Goal: Information Seeking & Learning: Learn about a topic

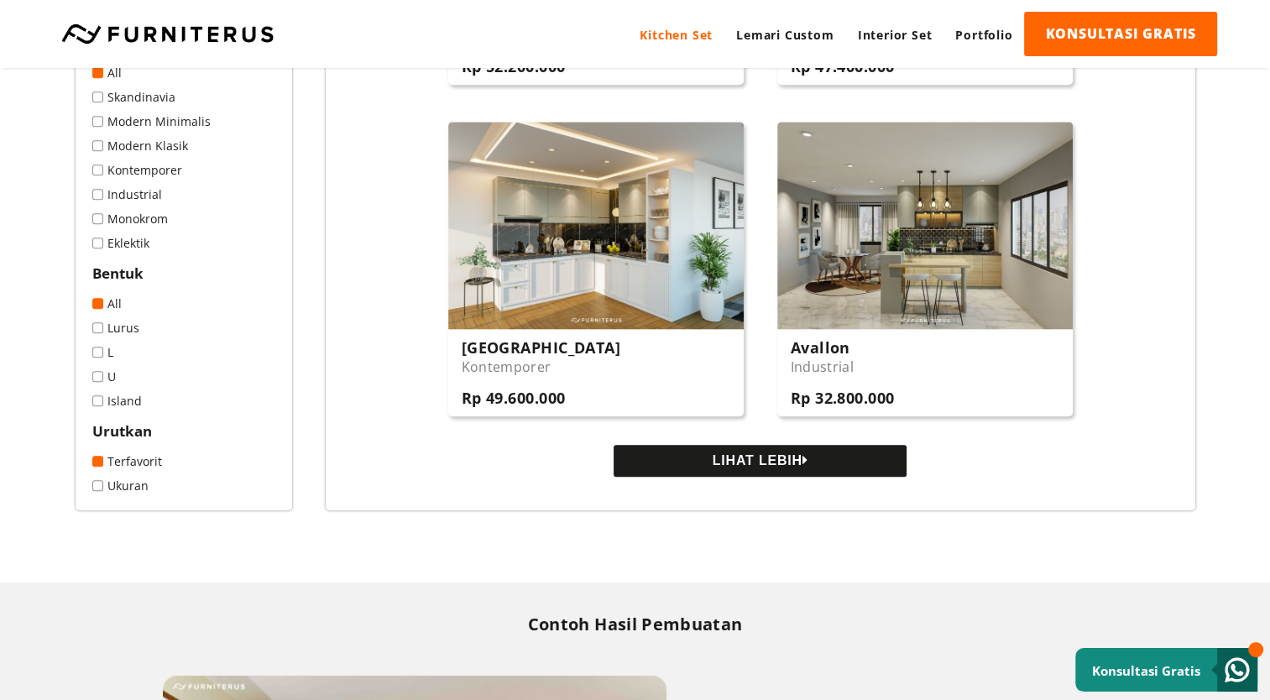
scroll to position [1678, 0]
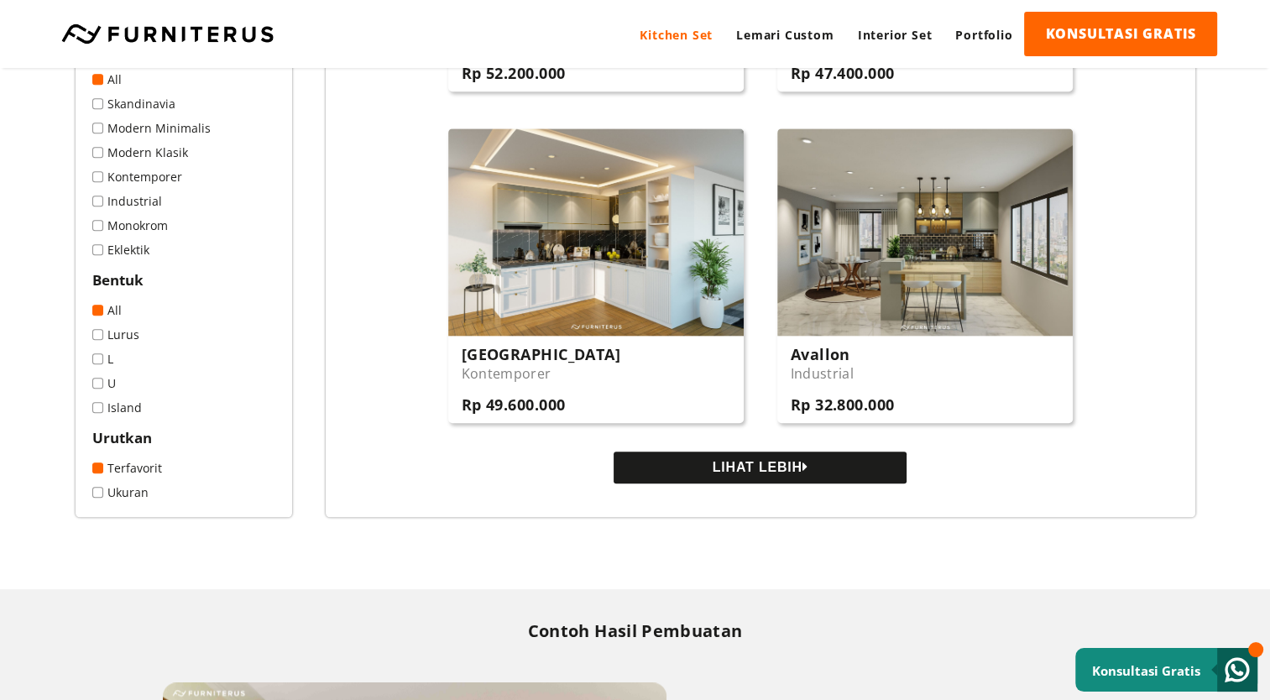
click at [719, 478] on button "LIHAT LEBIH" at bounding box center [759, 467] width 293 height 32
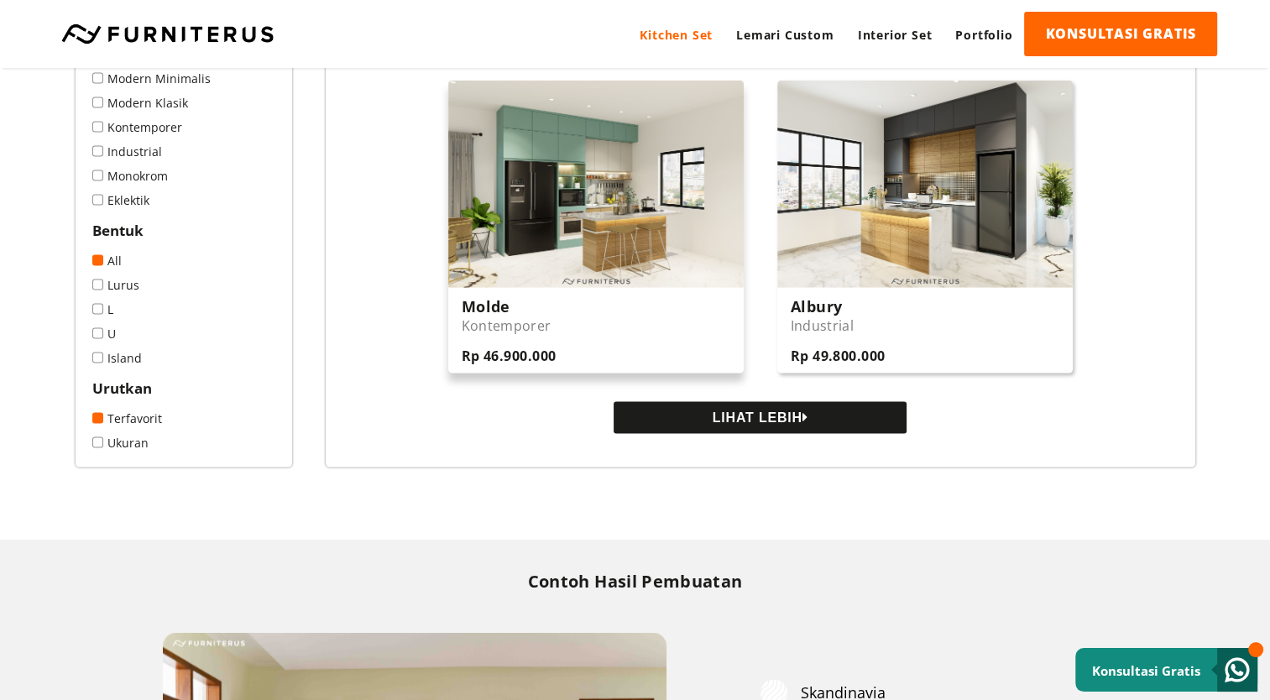
scroll to position [3356, 0]
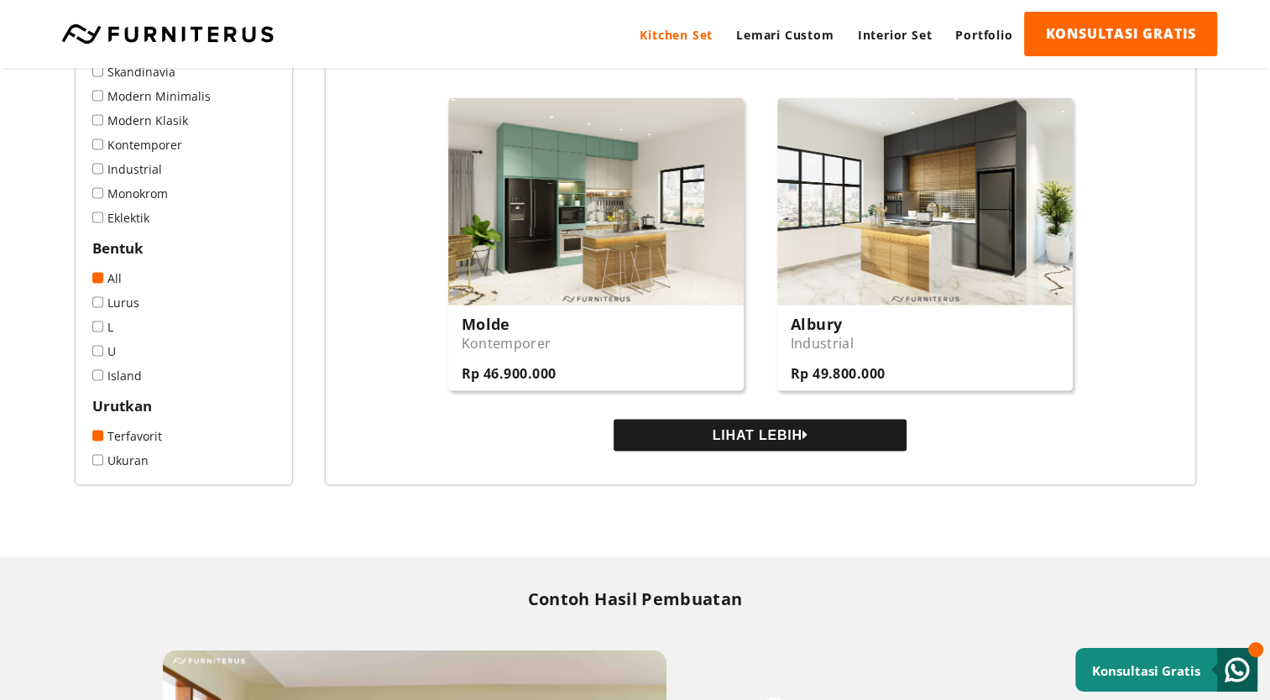
click at [715, 434] on button "LIHAT LEBIH" at bounding box center [759, 436] width 293 height 32
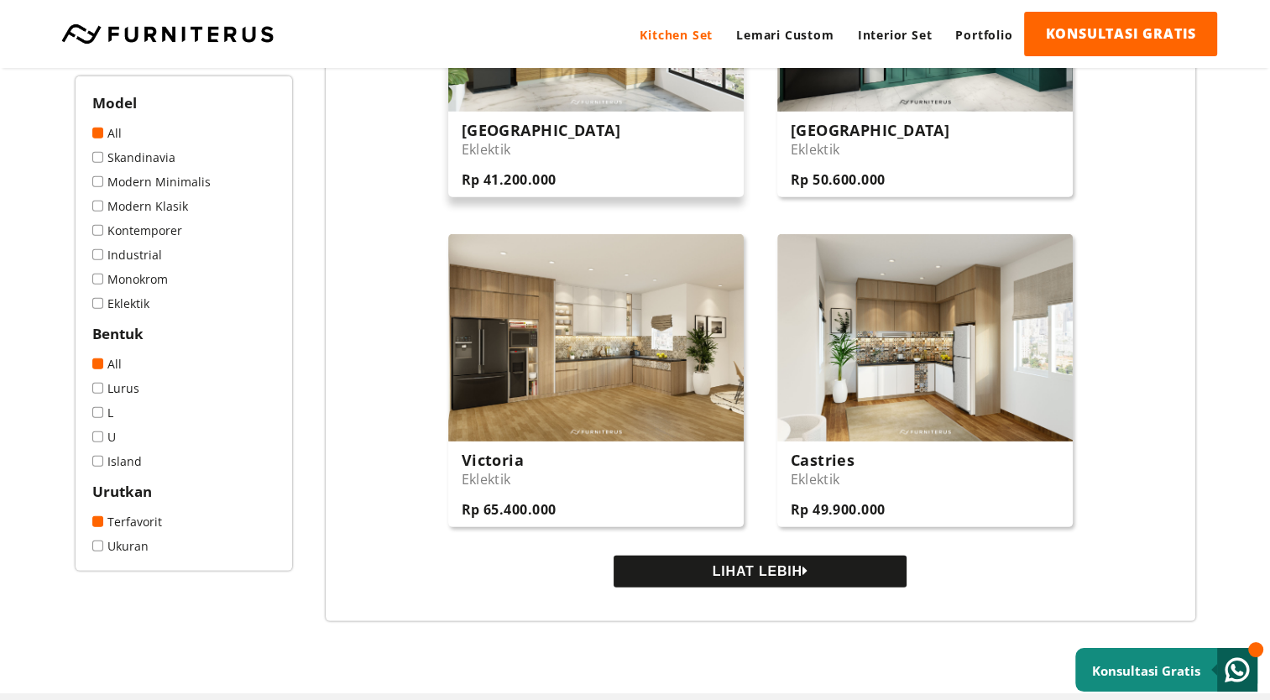
scroll to position [5203, 0]
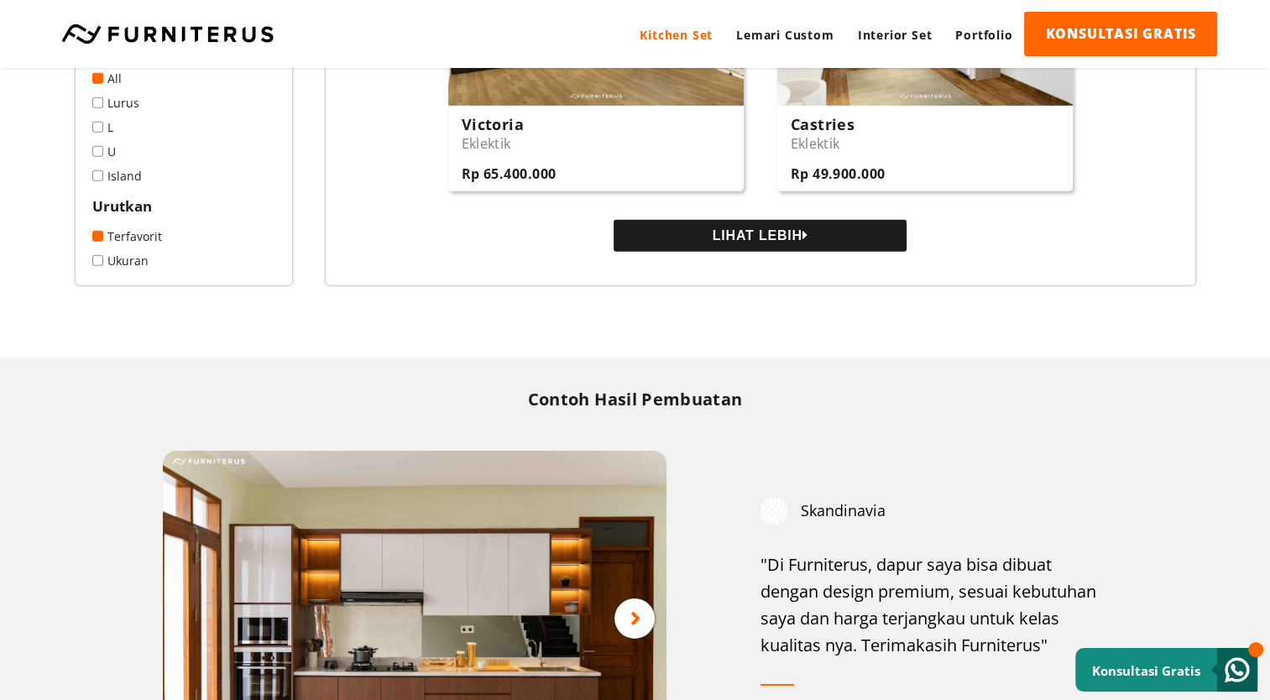
click at [764, 243] on button "LIHAT LEBIH" at bounding box center [759, 236] width 293 height 32
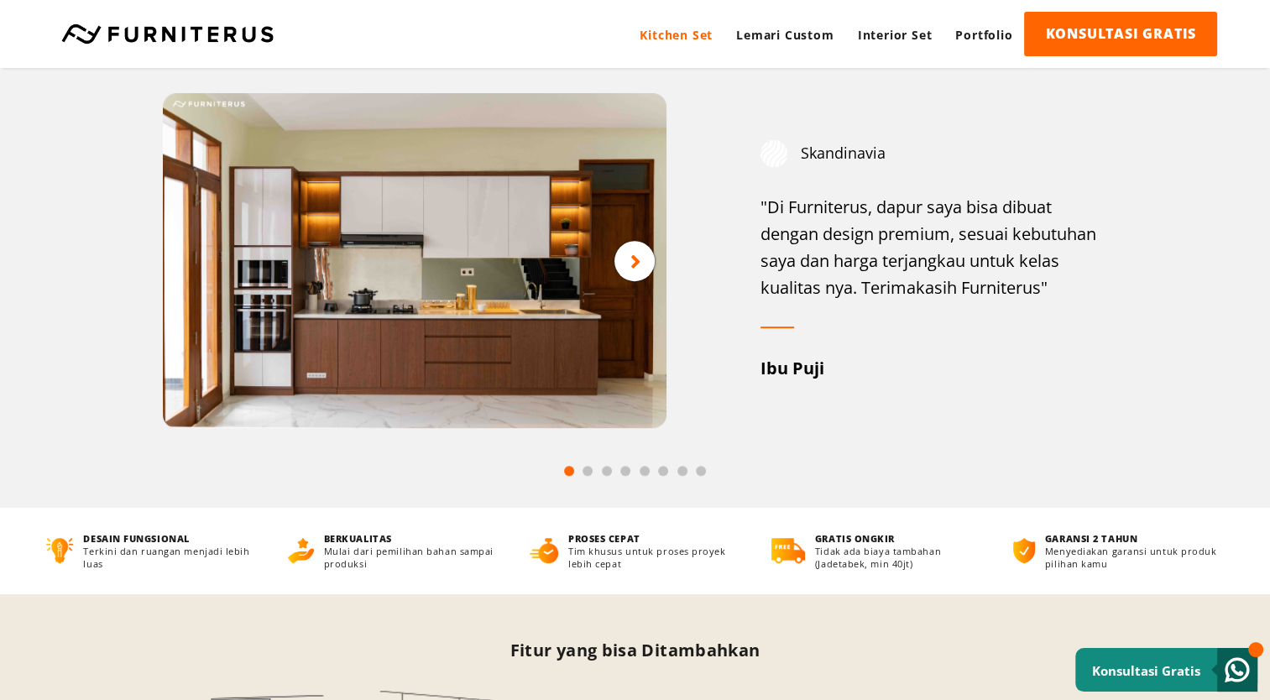
scroll to position [7216, 0]
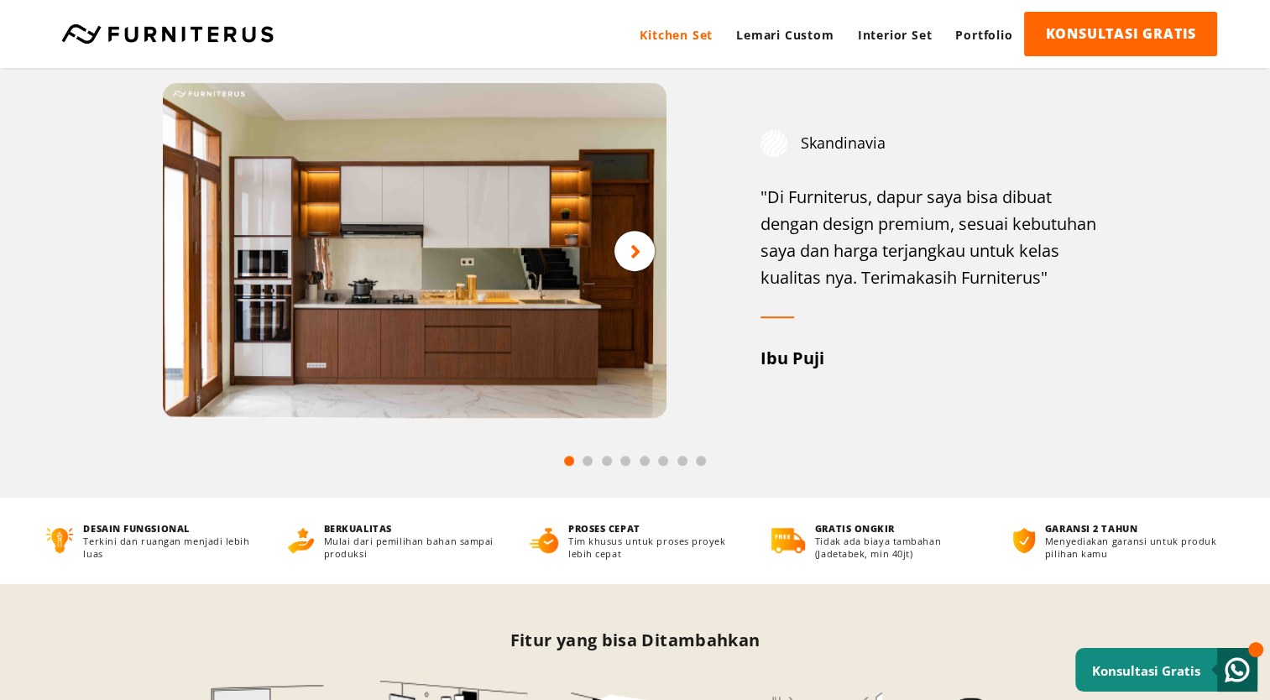
click at [643, 267] on div at bounding box center [634, 251] width 40 height 40
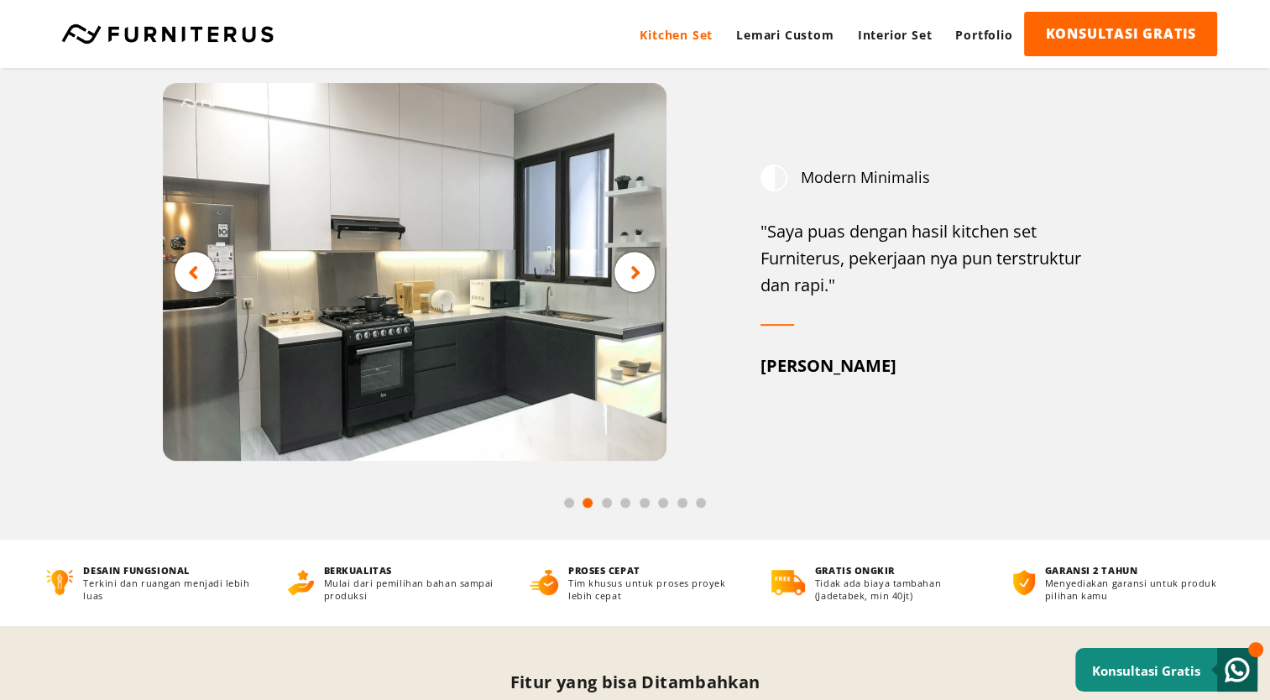
click at [641, 277] on div at bounding box center [634, 272] width 40 height 40
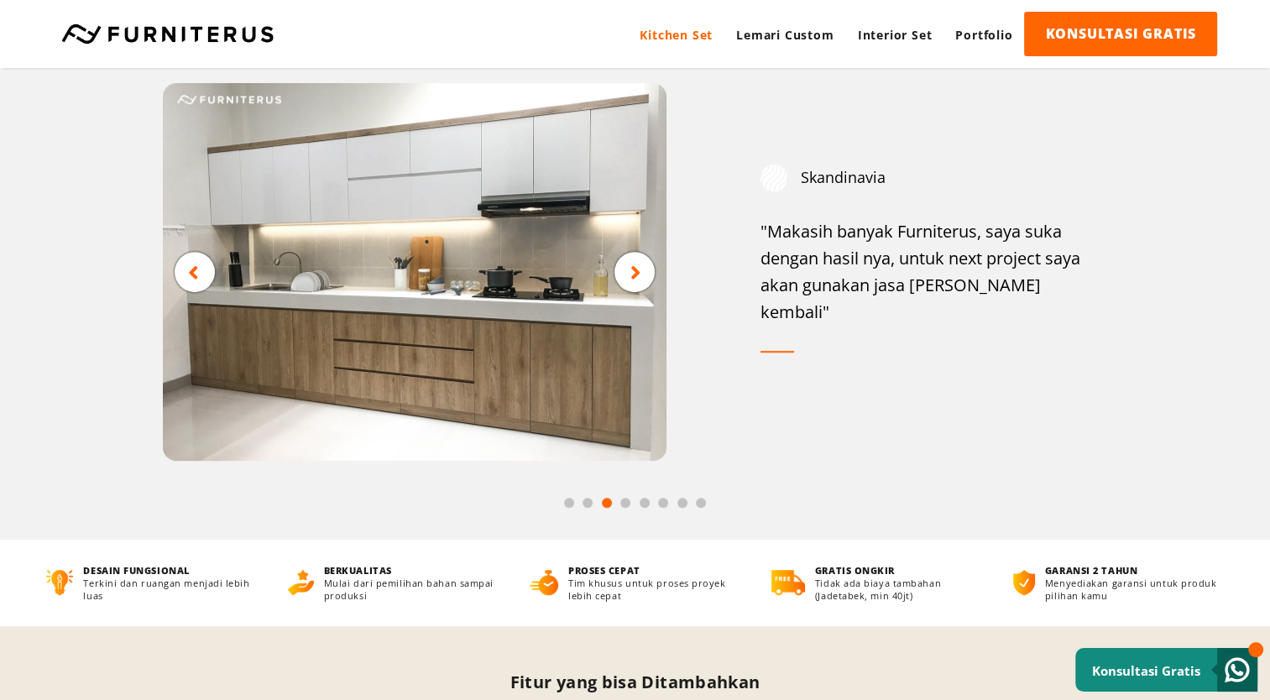
click at [641, 277] on div at bounding box center [634, 272] width 40 height 40
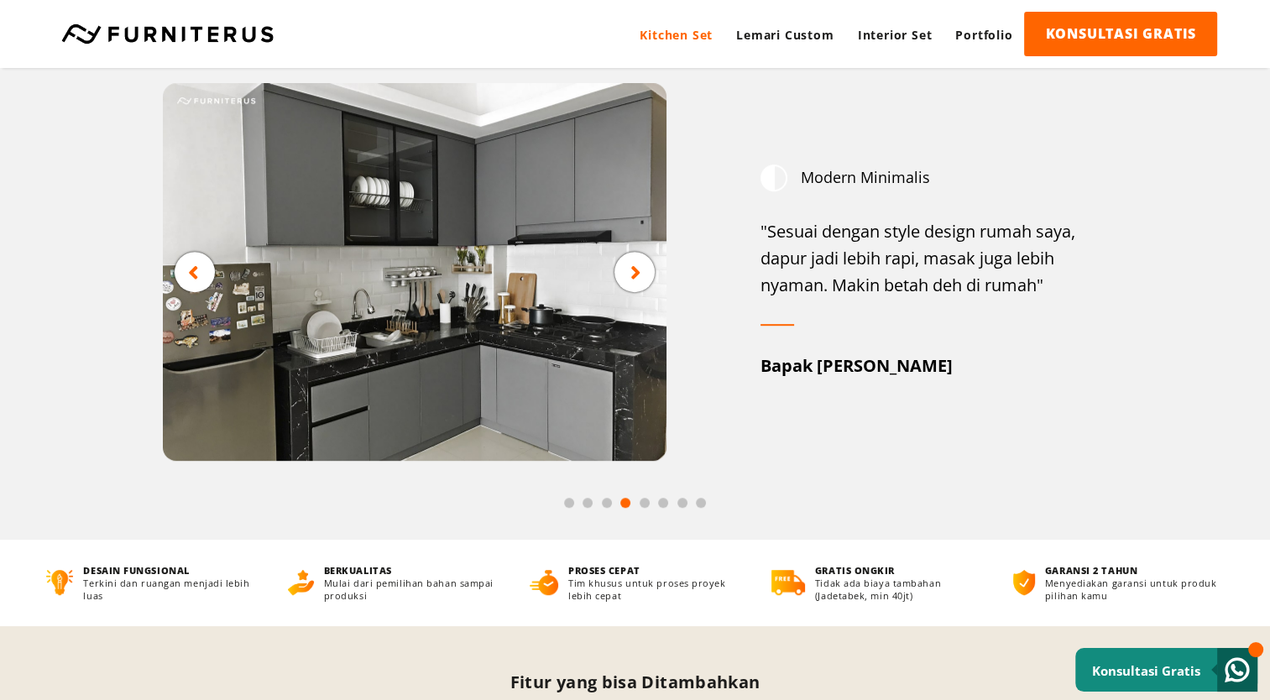
click at [641, 277] on div at bounding box center [634, 272] width 40 height 40
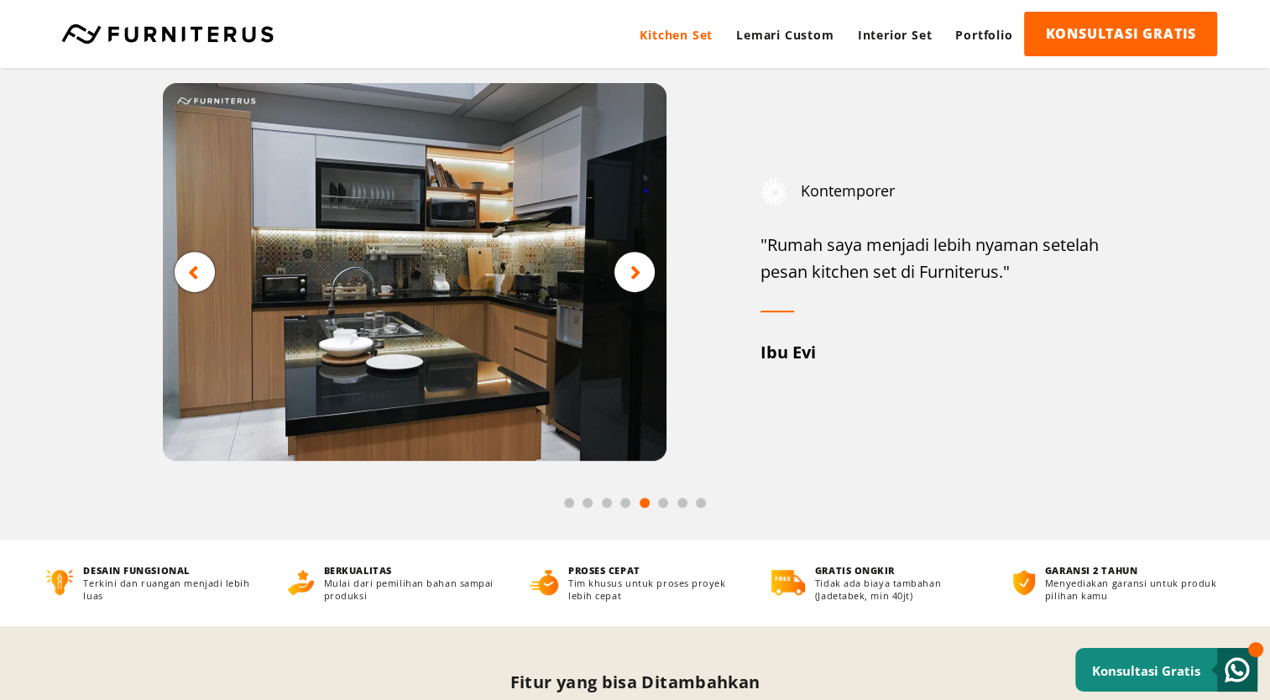
click at [643, 280] on div at bounding box center [634, 272] width 40 height 40
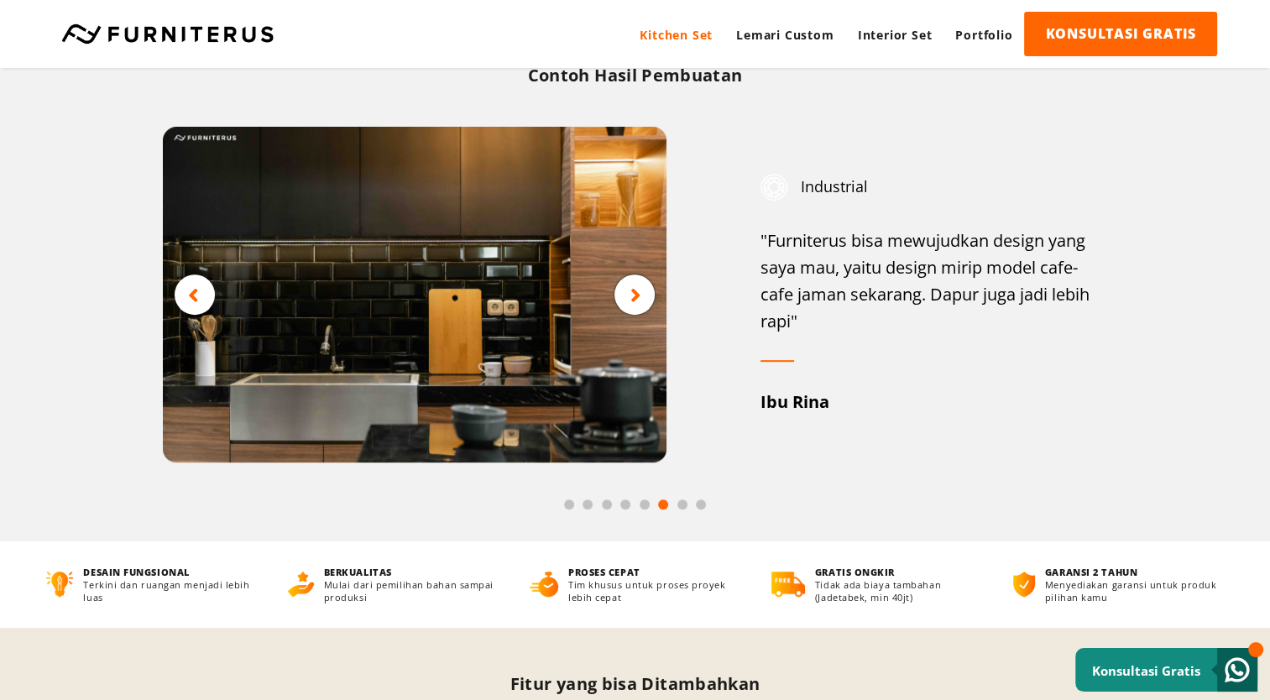
scroll to position [7133, 0]
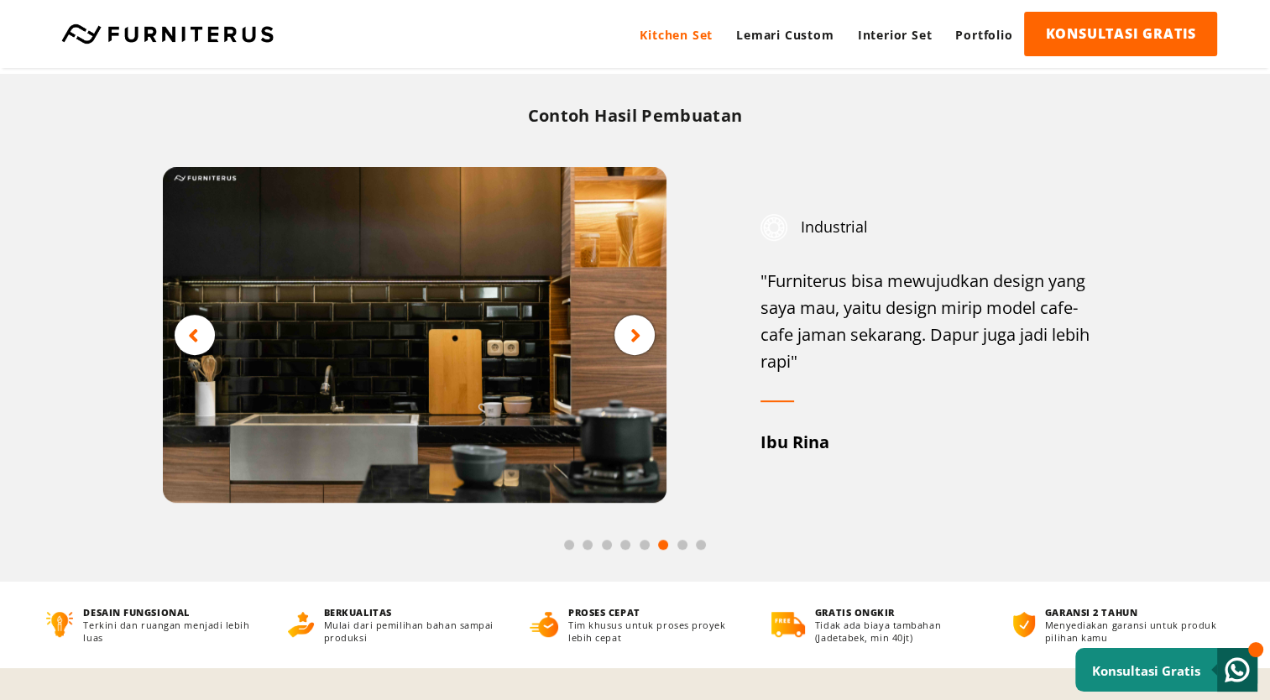
click at [638, 344] on icon at bounding box center [635, 334] width 11 height 21
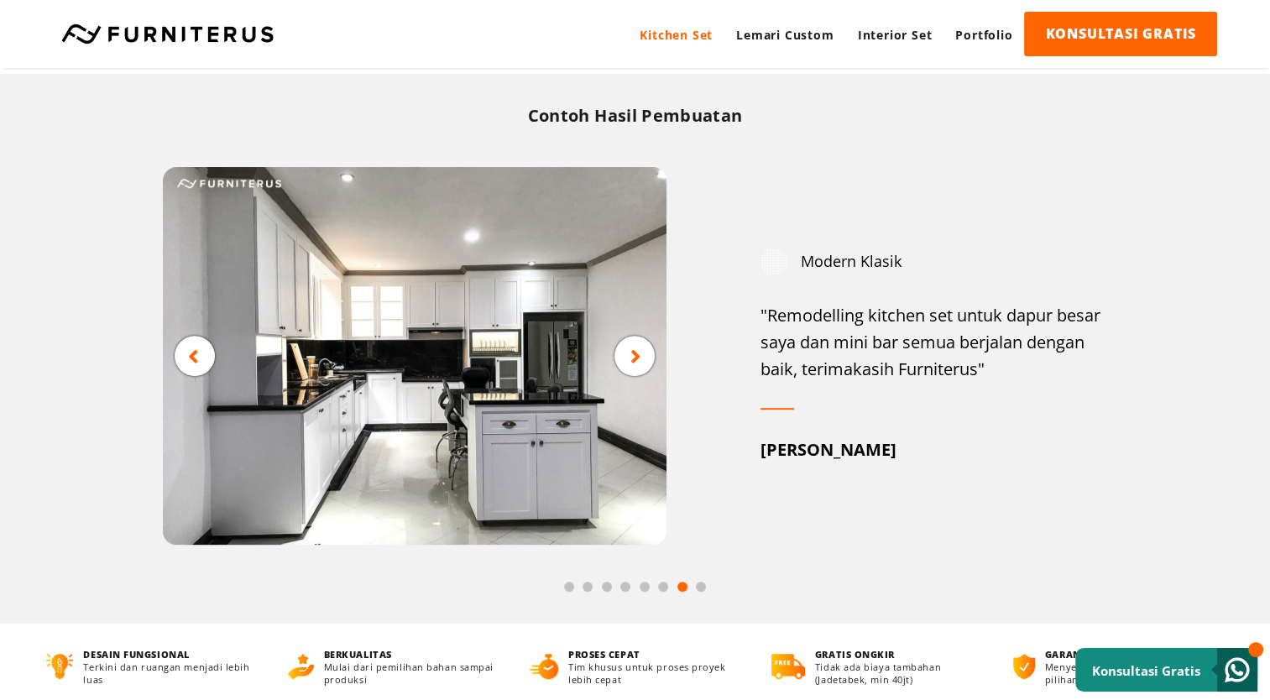
click at [638, 344] on img at bounding box center [414, 356] width 503 height 378
click at [638, 356] on div at bounding box center [634, 356] width 40 height 40
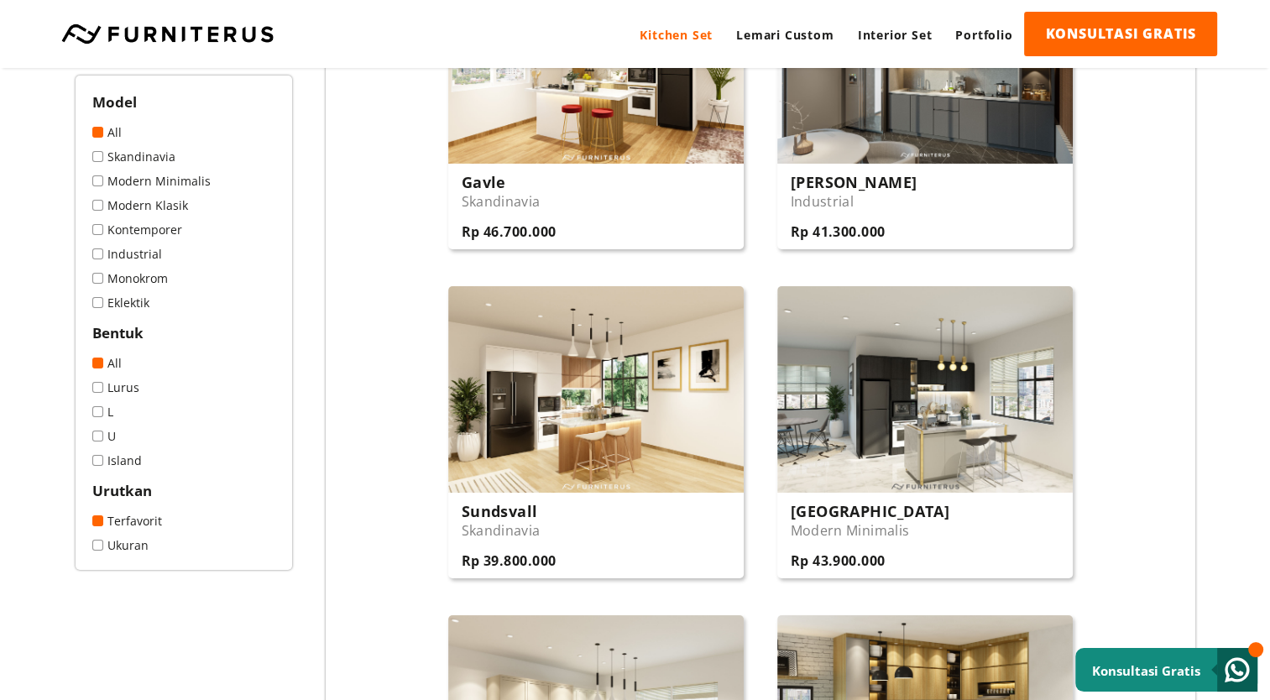
scroll to position [6082, 0]
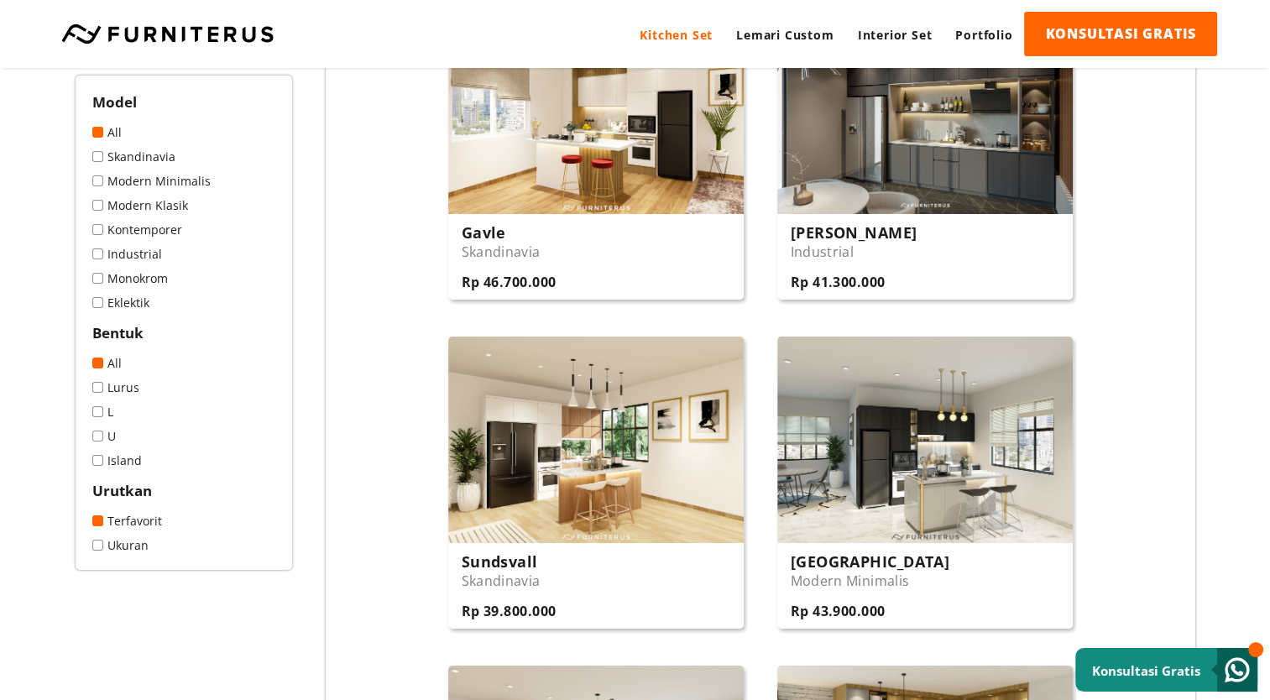
click at [107, 136] on link "All" at bounding box center [183, 132] width 183 height 16
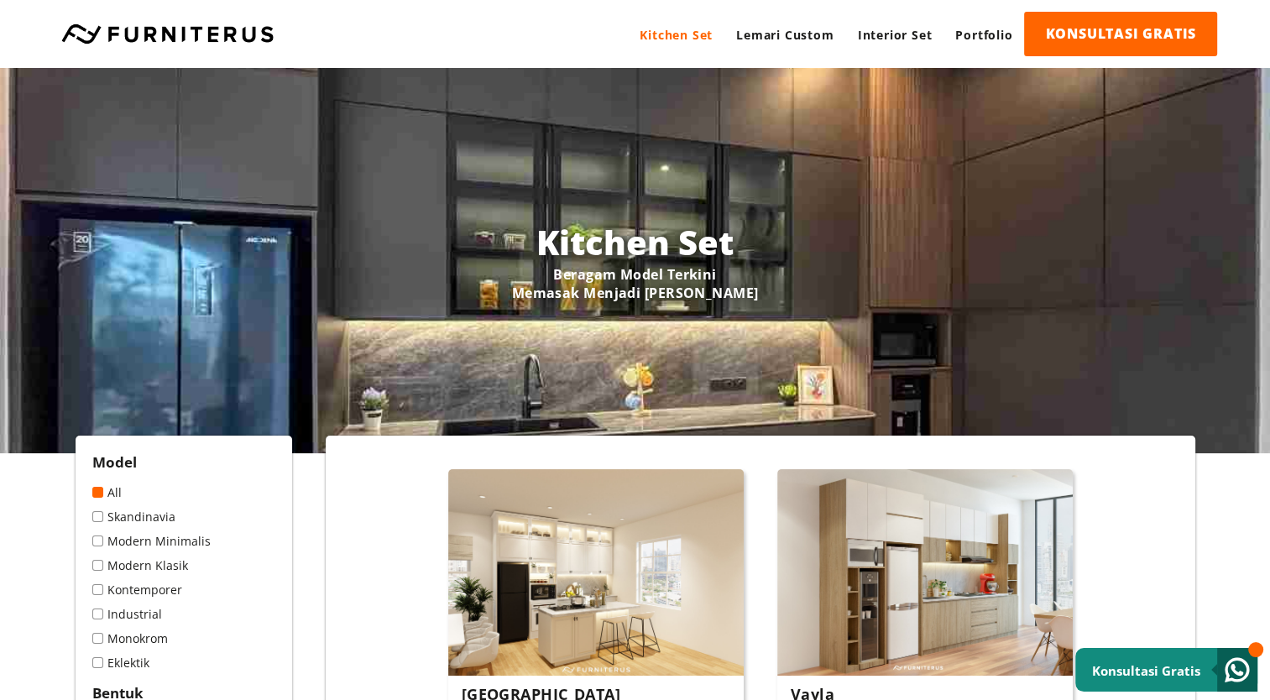
click at [94, 542] on span at bounding box center [97, 540] width 11 height 11
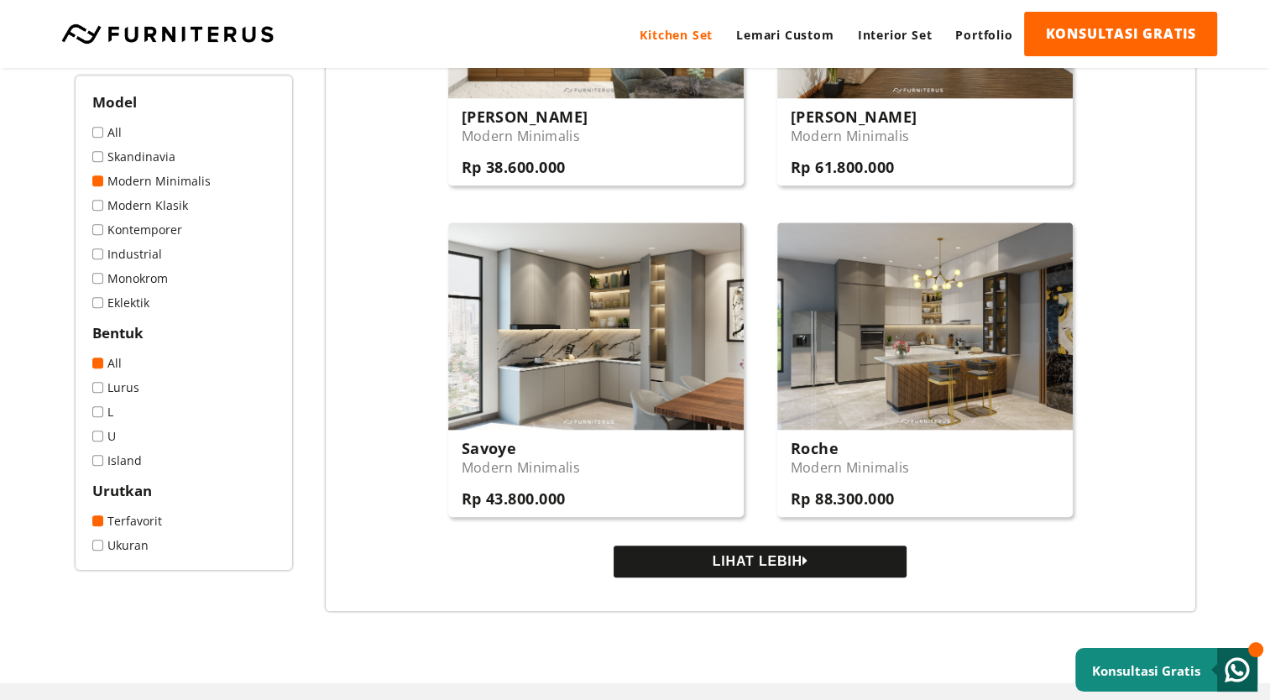
scroll to position [1510, 0]
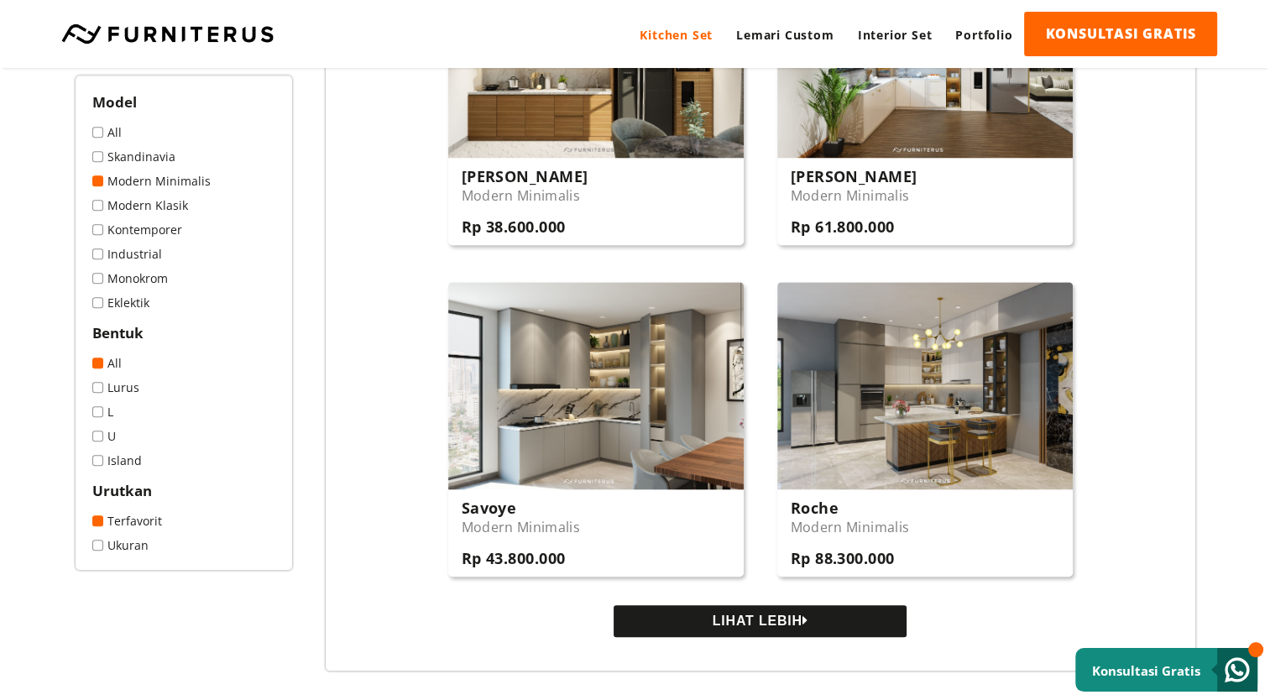
click at [104, 551] on link "Ukuran" at bounding box center [183, 545] width 183 height 16
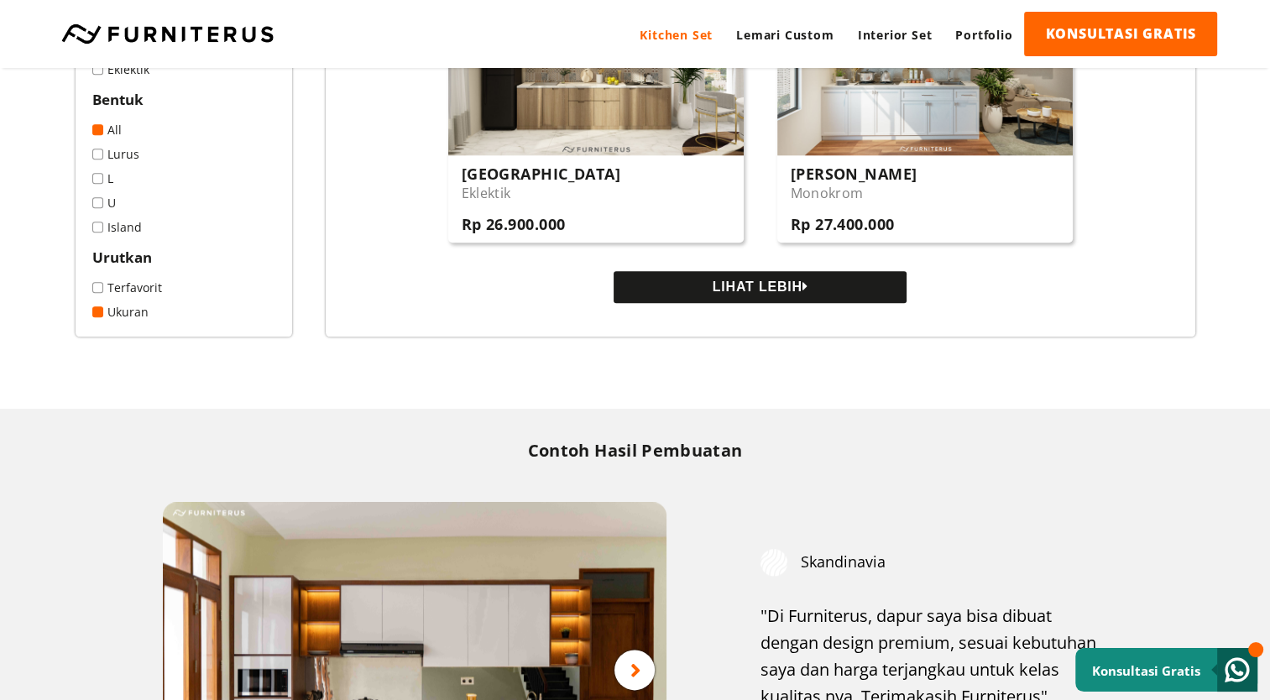
scroll to position [1846, 0]
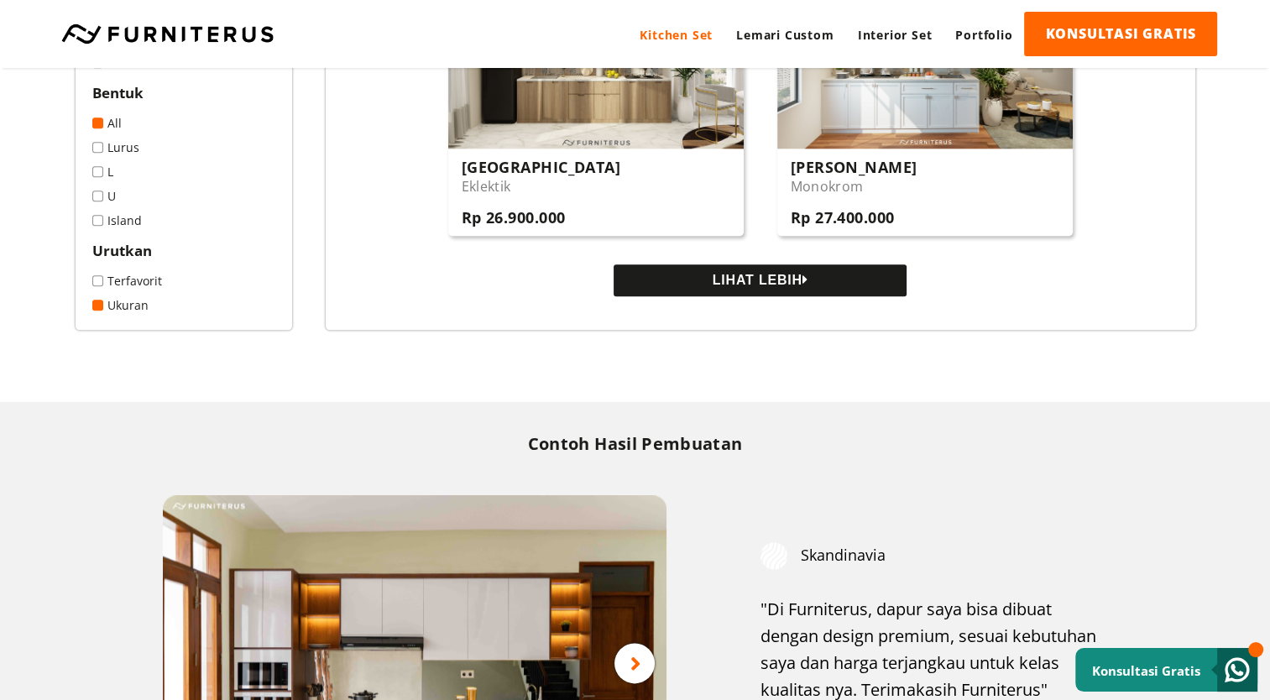
click at [735, 290] on button "LIHAT LEBIH" at bounding box center [759, 280] width 293 height 32
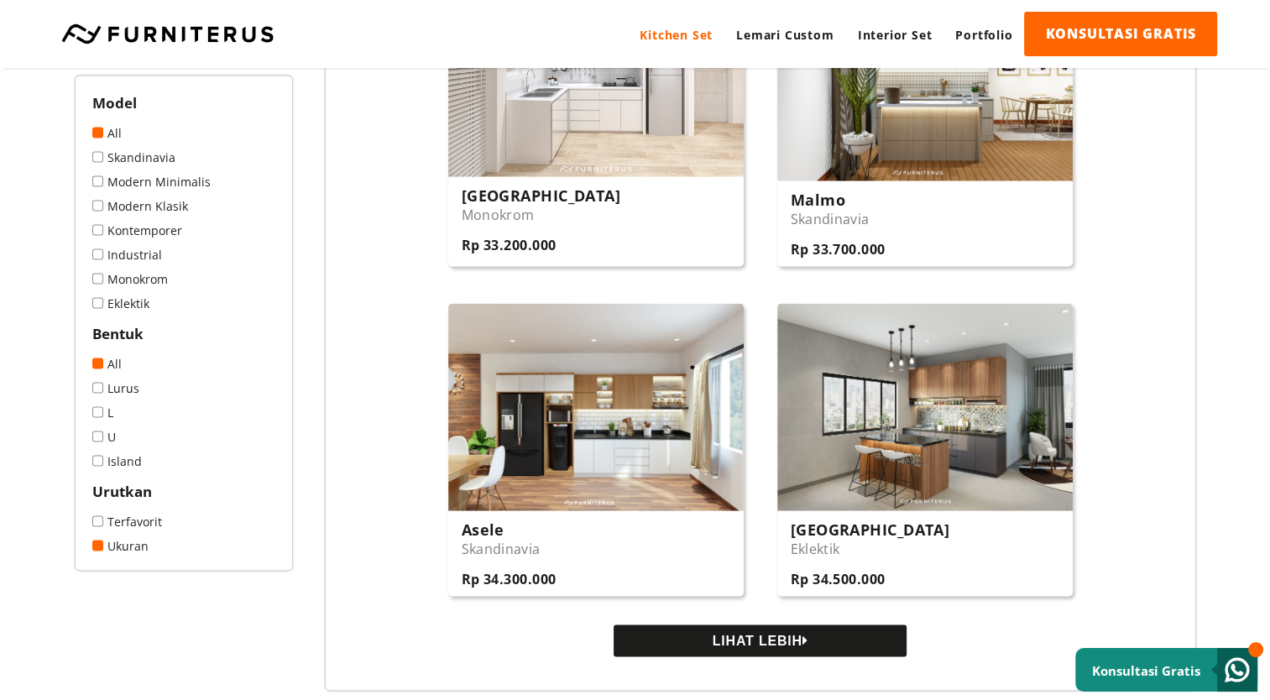
scroll to position [3105, 0]
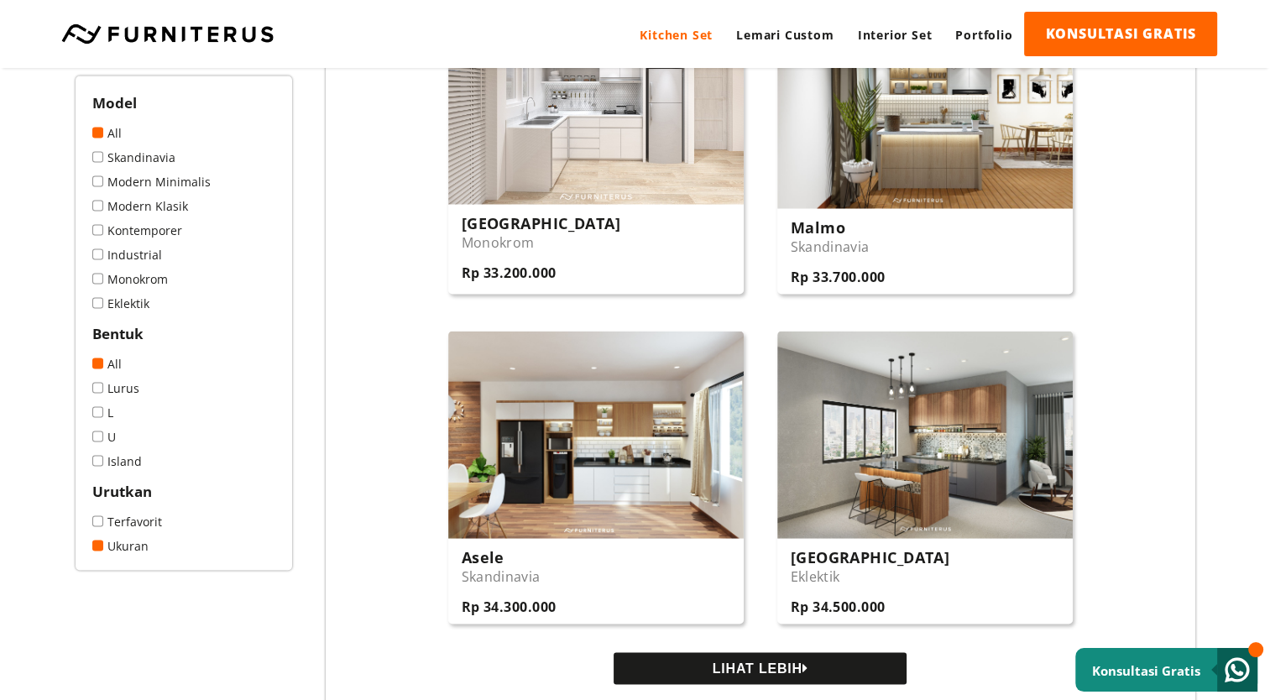
click at [100, 211] on link "Modern Klasik" at bounding box center [183, 205] width 183 height 16
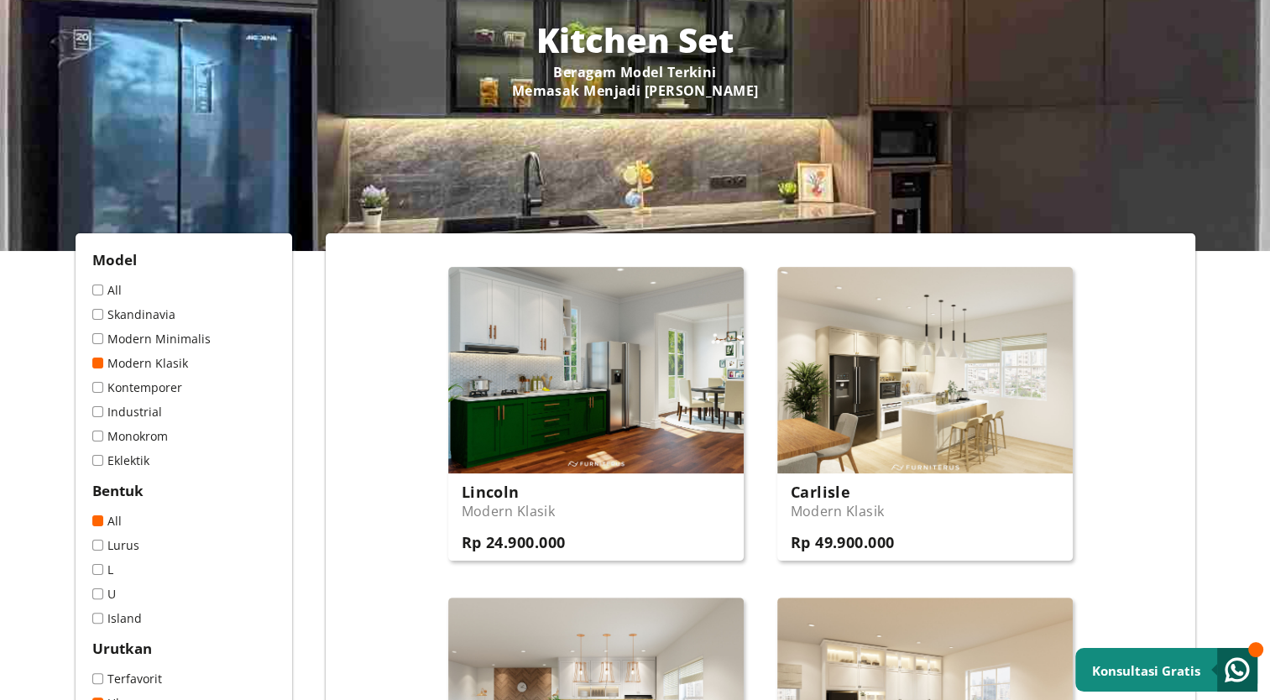
scroll to position [503, 0]
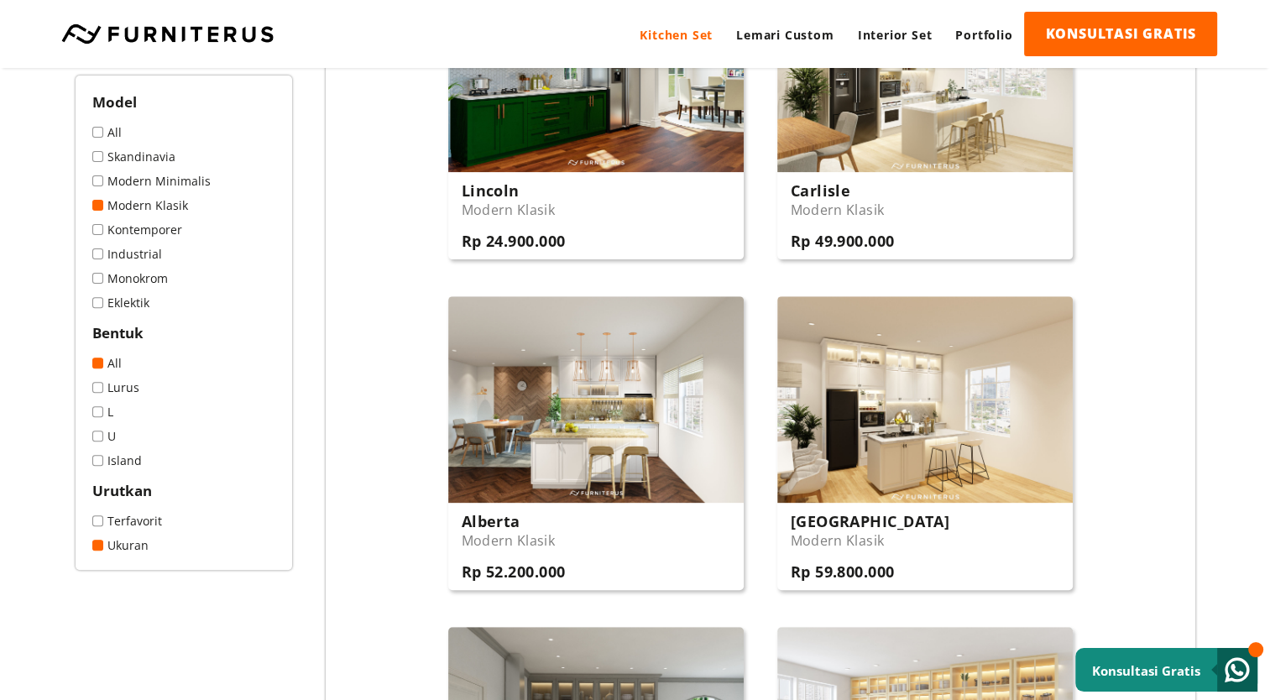
click at [99, 183] on span at bounding box center [97, 180] width 11 height 11
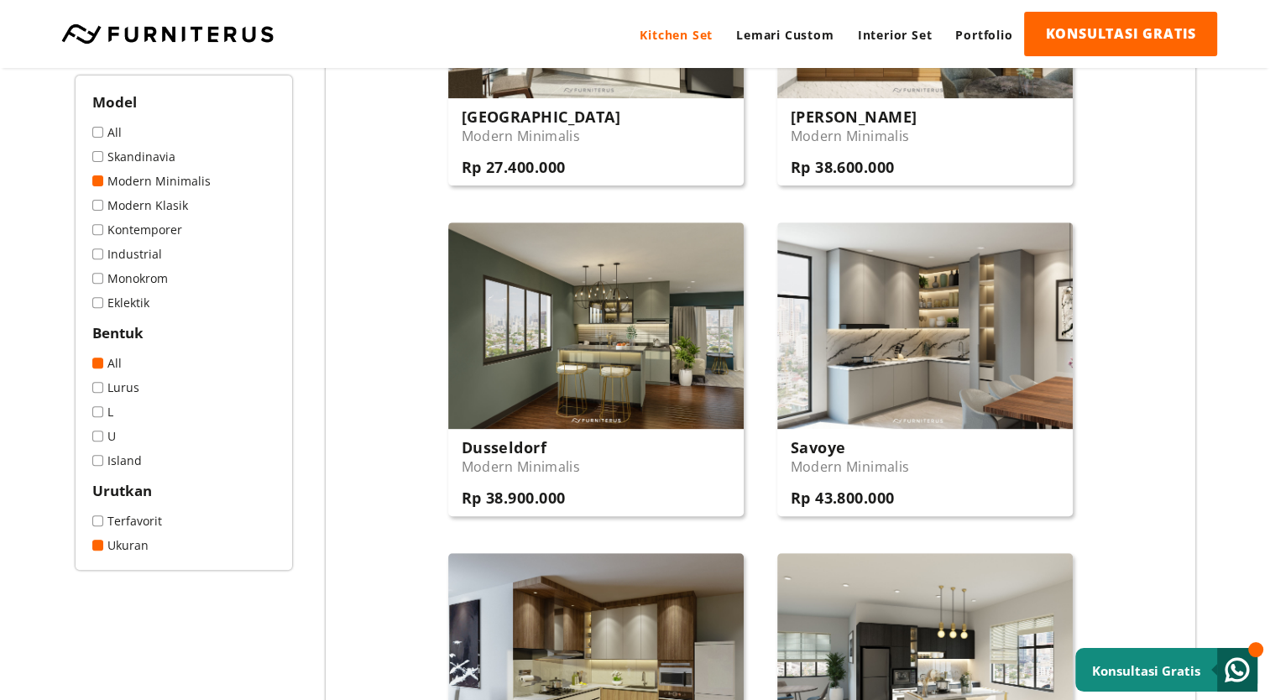
scroll to position [587, 0]
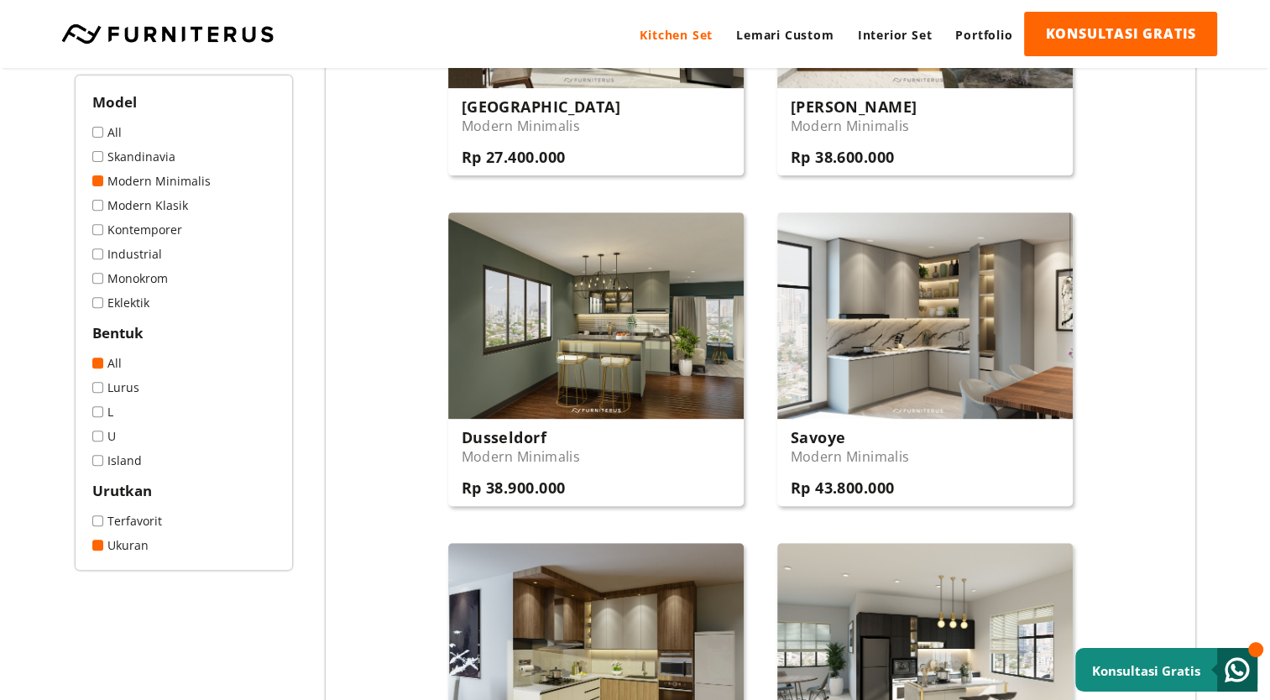
click at [98, 280] on span at bounding box center [97, 278] width 11 height 11
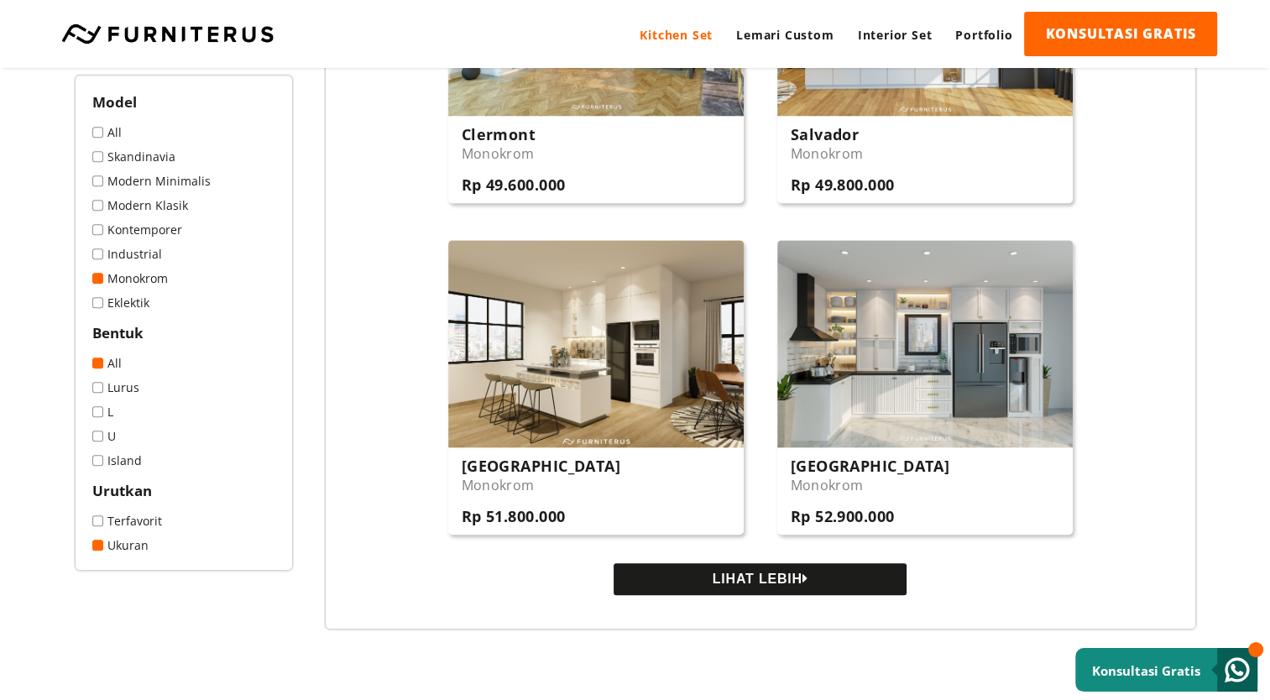
scroll to position [1594, 0]
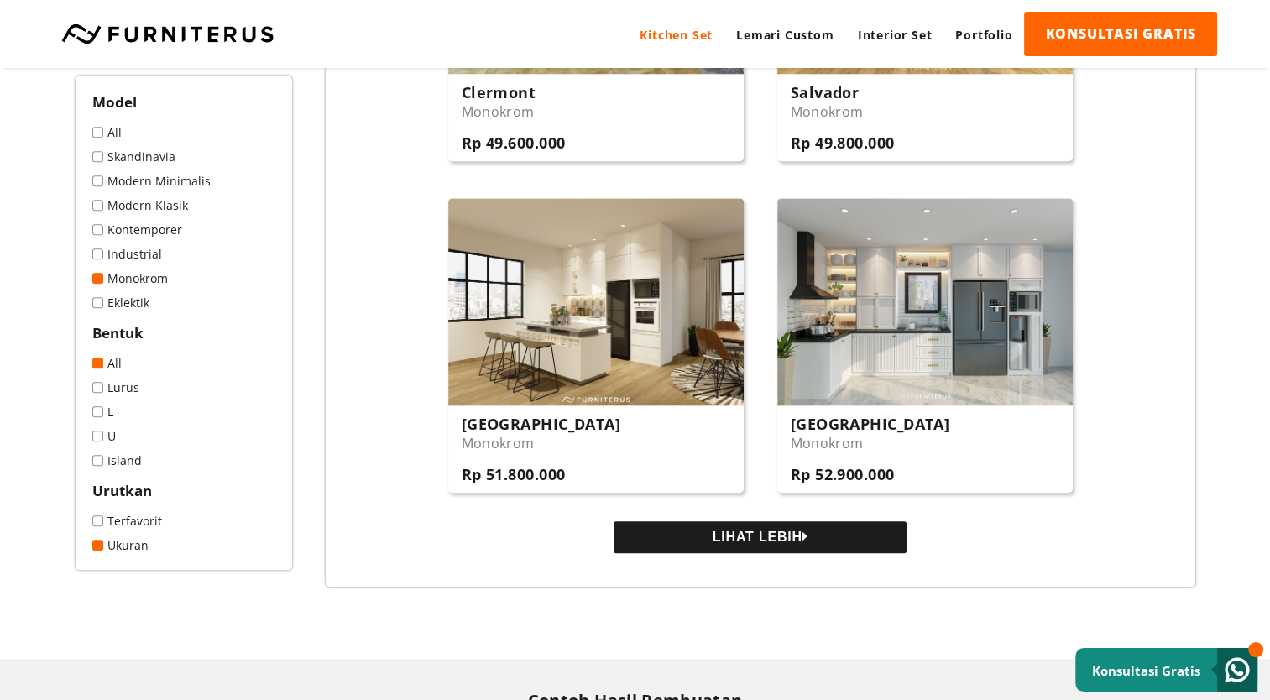
click at [100, 390] on span at bounding box center [97, 387] width 11 height 11
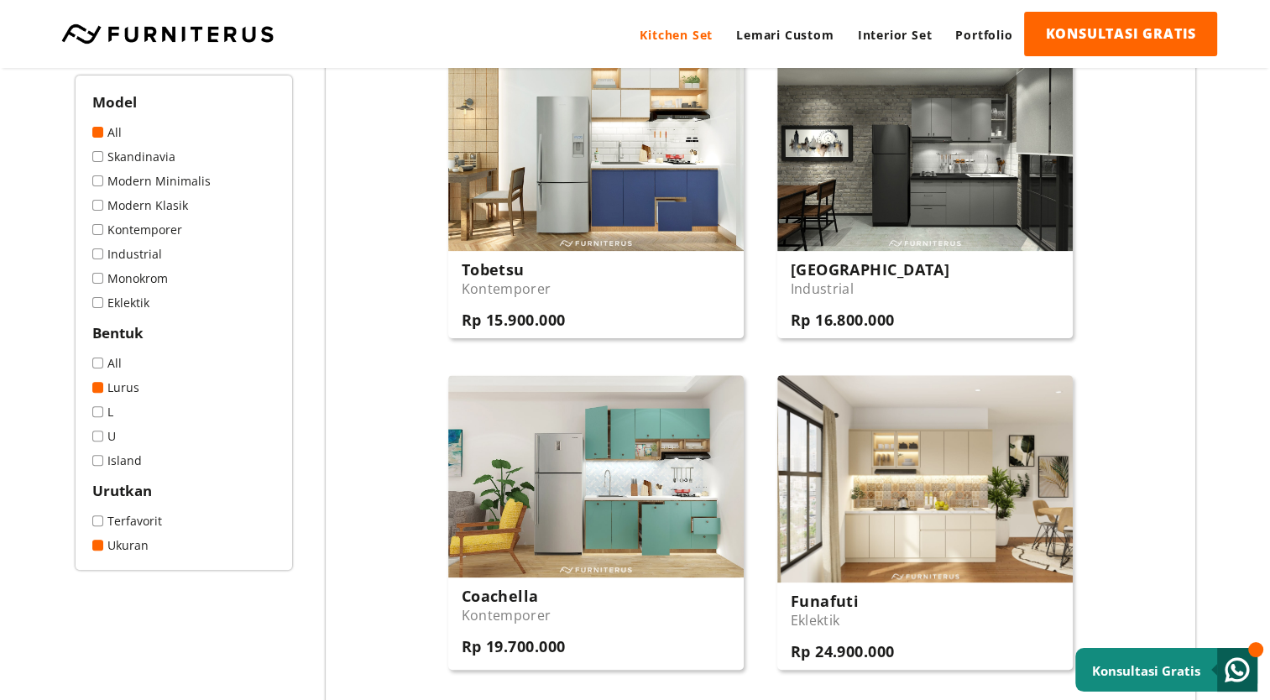
scroll to position [503, 0]
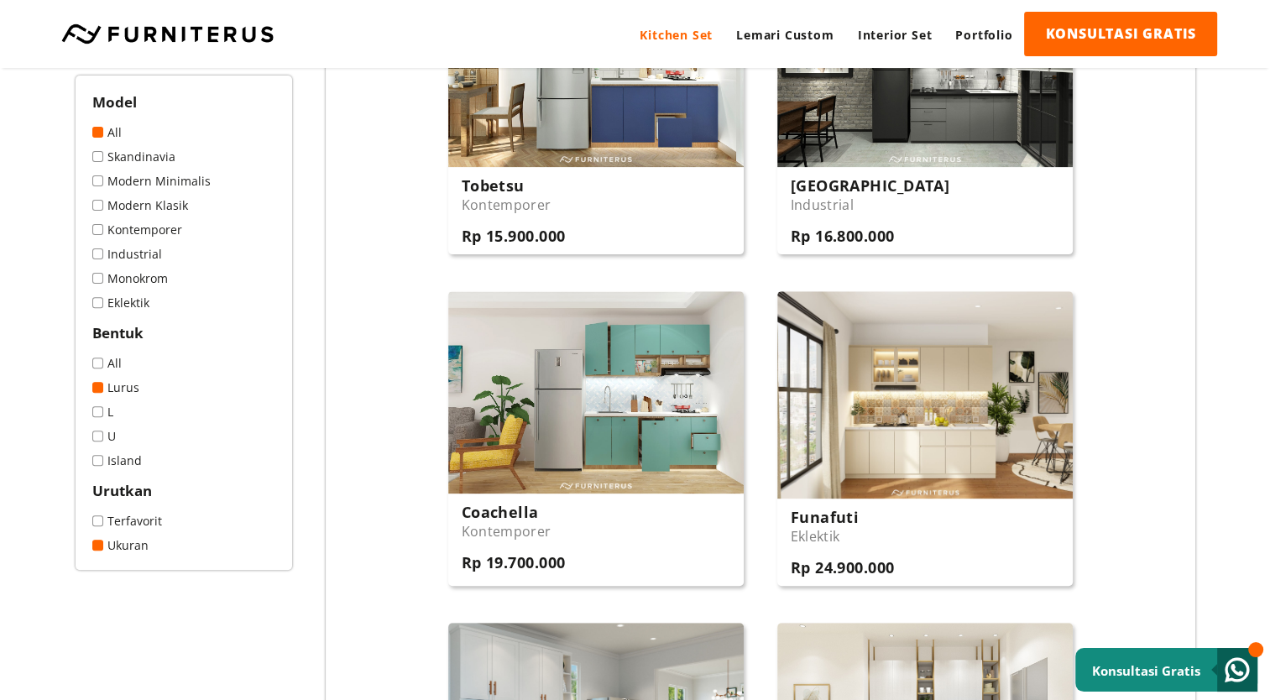
click at [99, 416] on span at bounding box center [97, 411] width 11 height 11
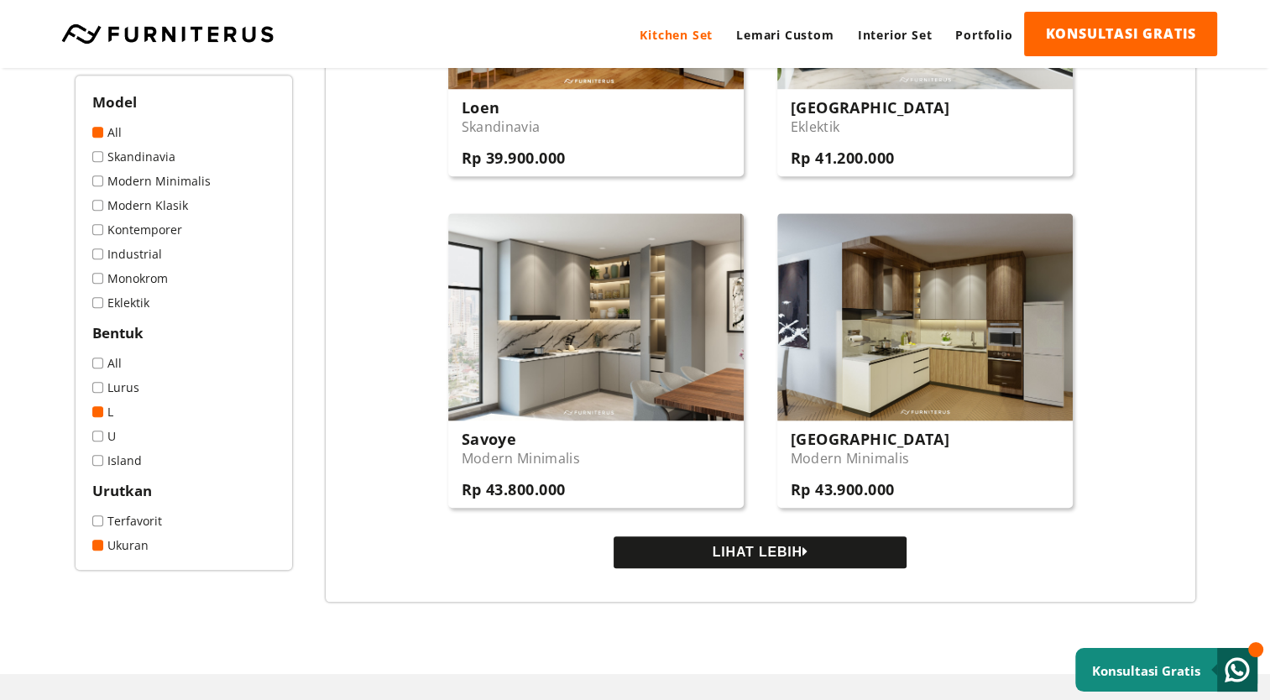
scroll to position [1846, 0]
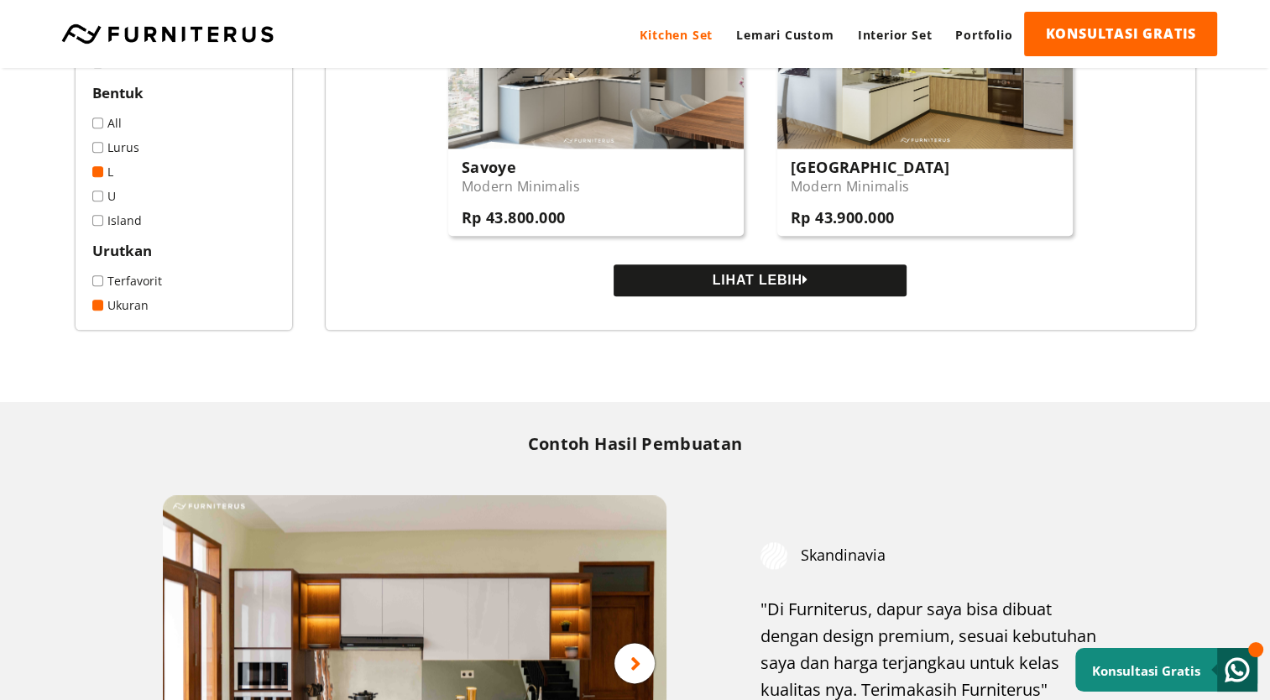
click at [743, 286] on button "LIHAT LEBIH" at bounding box center [759, 280] width 293 height 32
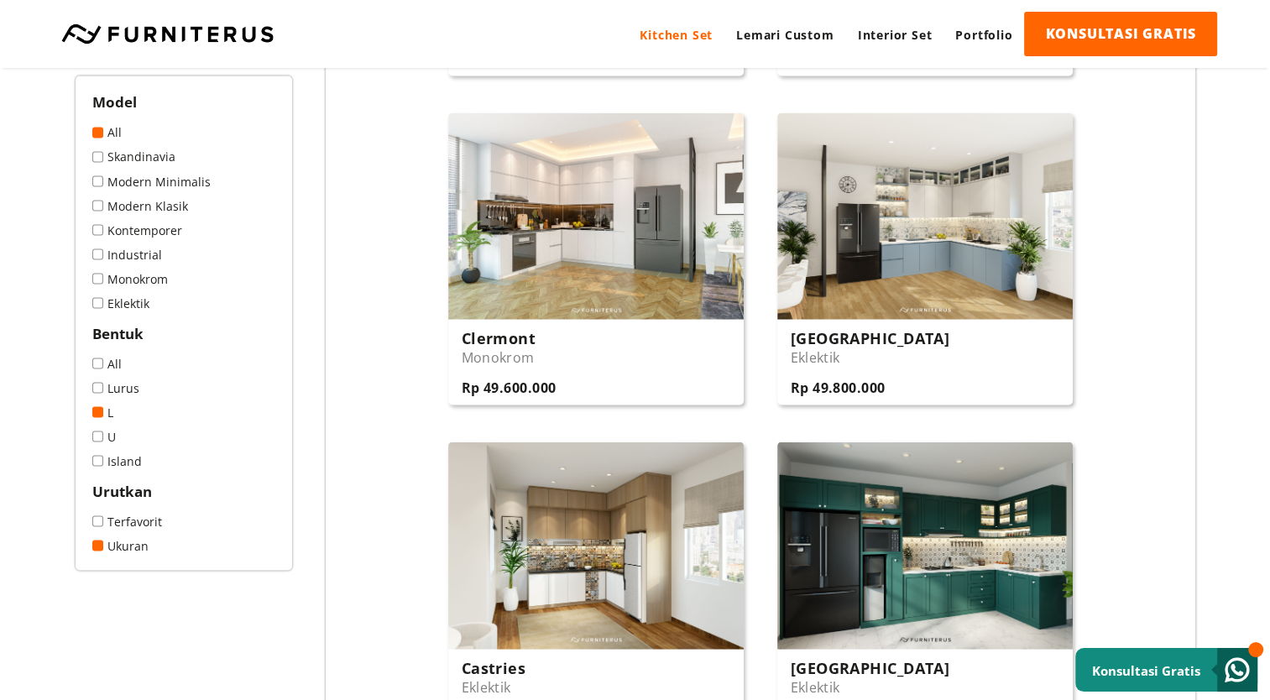
scroll to position [2937, 0]
